Goal: Obtain resource: Obtain resource

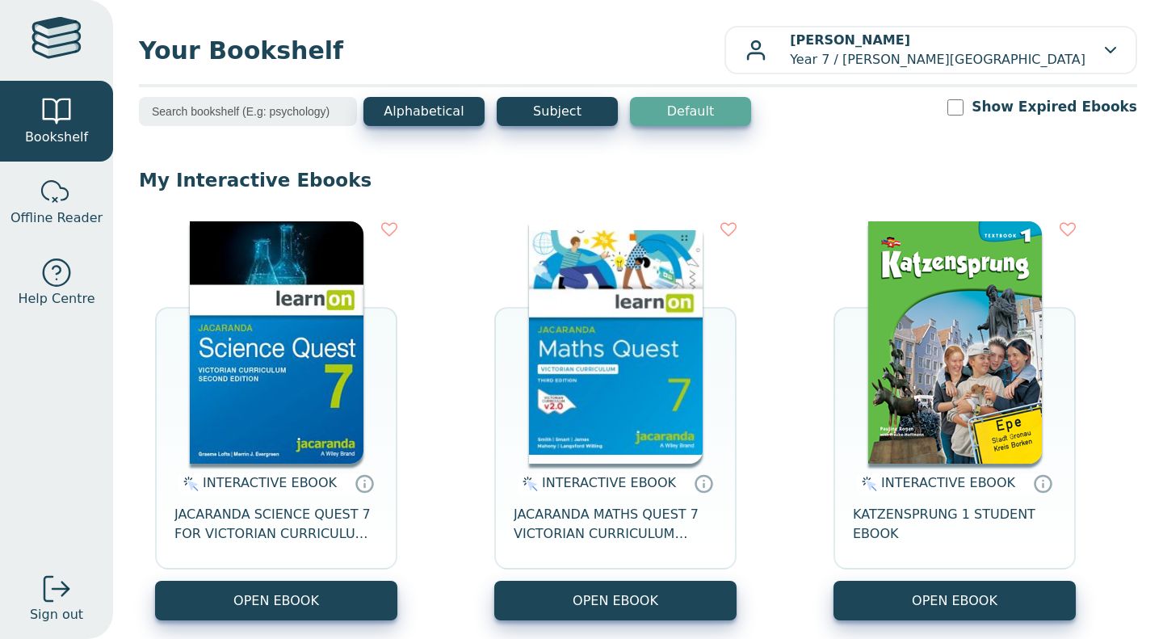
click at [367, 604] on button "OPEN EBOOK" at bounding box center [276, 601] width 242 height 40
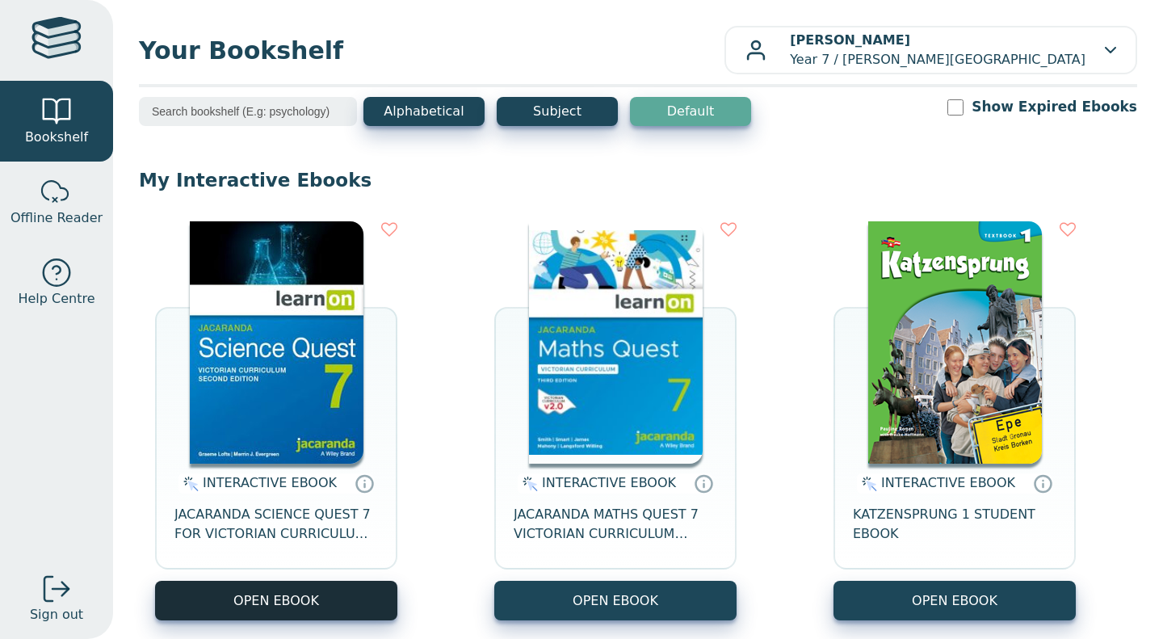
click at [345, 598] on button "OPEN EBOOK" at bounding box center [276, 601] width 242 height 40
click at [296, 604] on button "OPEN EBOOK" at bounding box center [276, 601] width 242 height 40
click at [308, 602] on button "OPEN EBOOK" at bounding box center [276, 601] width 242 height 40
